Goal: Register for event/course

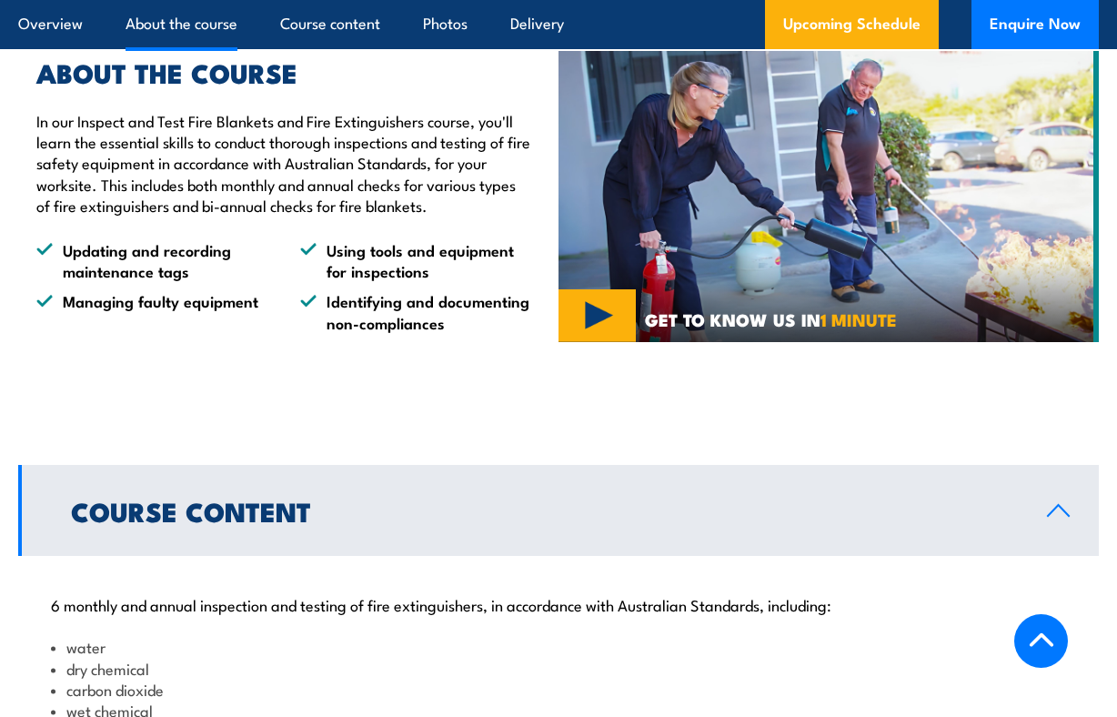
scroll to position [1060, 0]
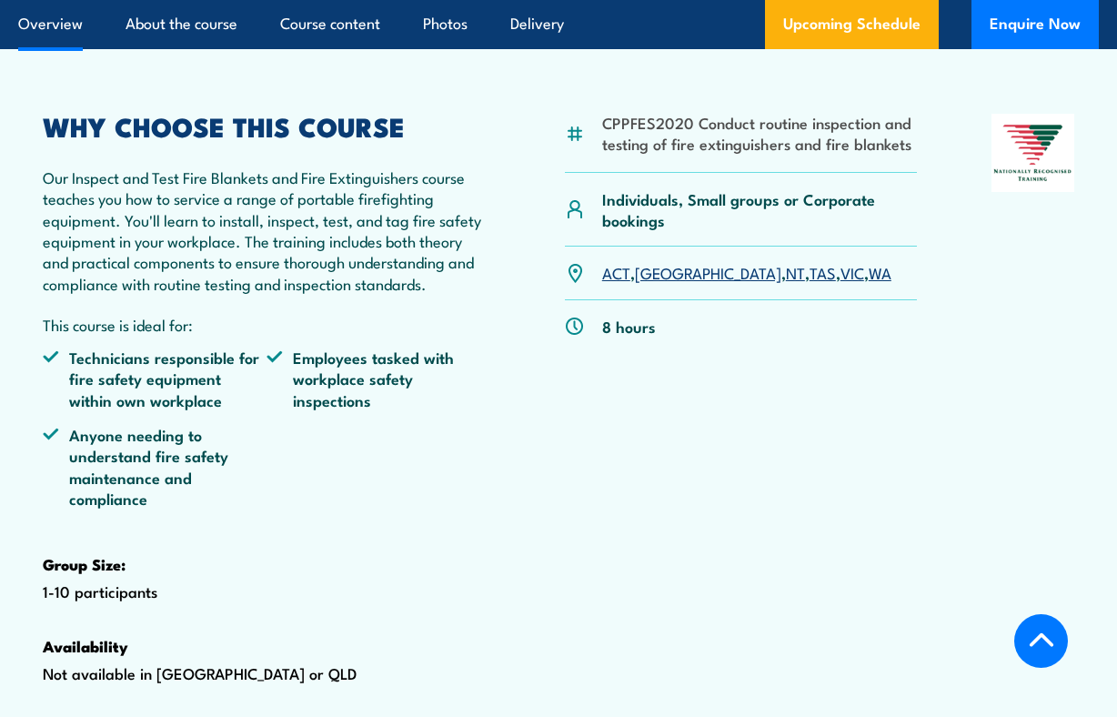
scroll to position [574, 0]
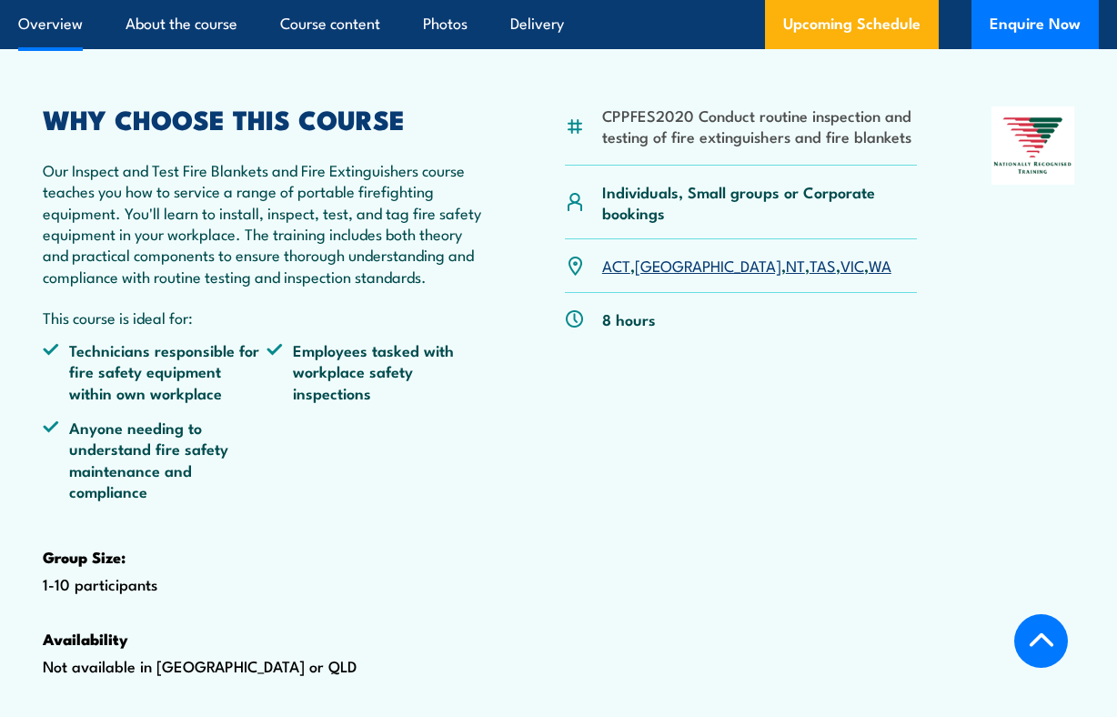
click at [810, 276] on link "TAS" at bounding box center [823, 265] width 26 height 22
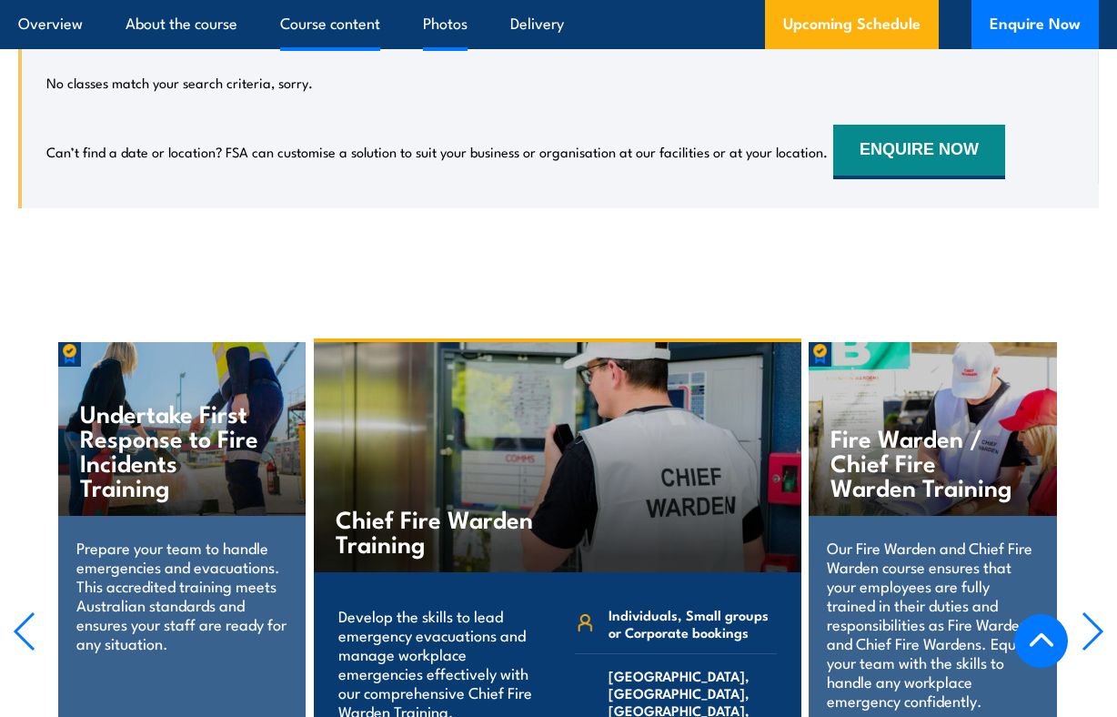
scroll to position [3437, 0]
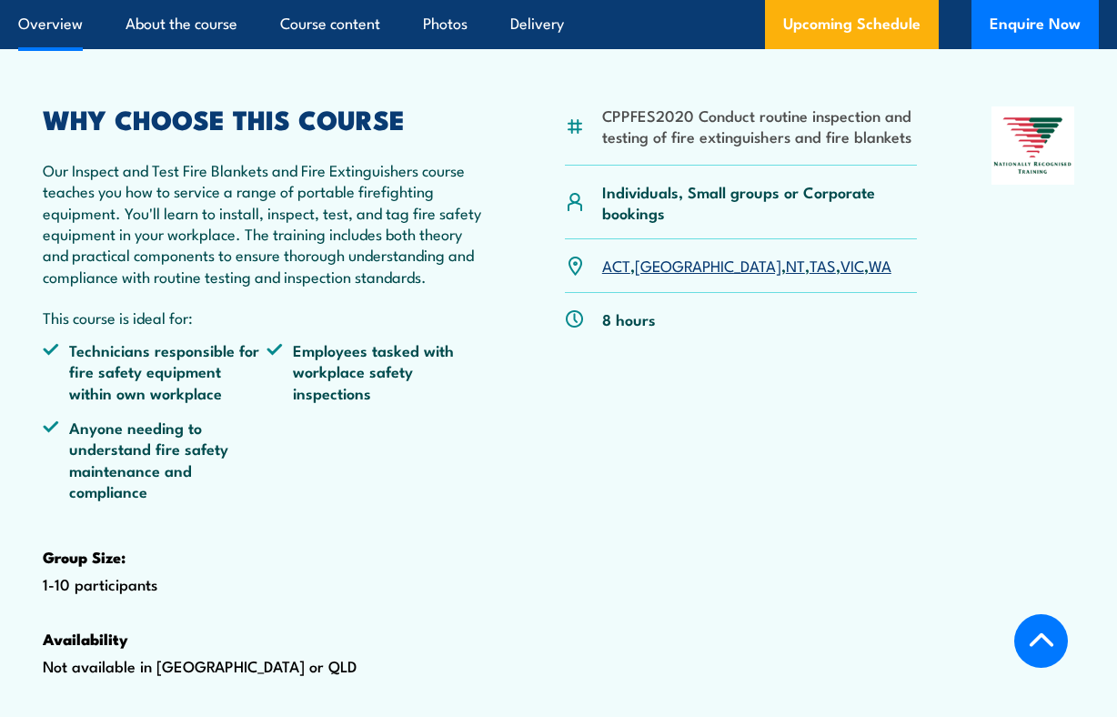
click at [841, 276] on link "VIC" at bounding box center [853, 265] width 24 height 22
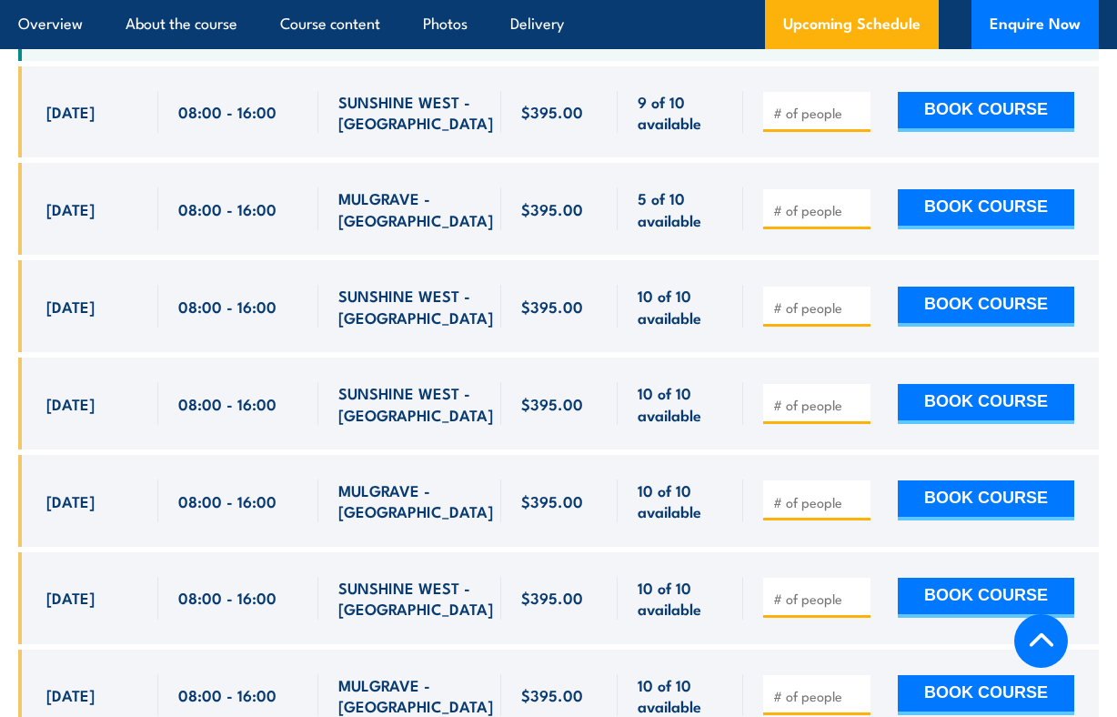
scroll to position [3729, 0]
